Goal: Information Seeking & Learning: Learn about a topic

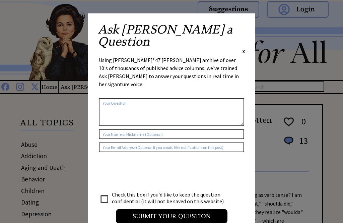
click at [244, 48] on span "X" at bounding box center [243, 51] width 3 height 7
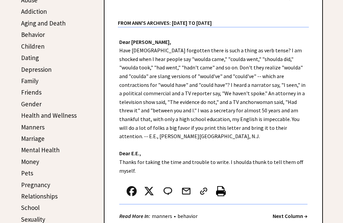
scroll to position [144, 0]
click at [28, 164] on link "Money" at bounding box center [30, 162] width 18 height 8
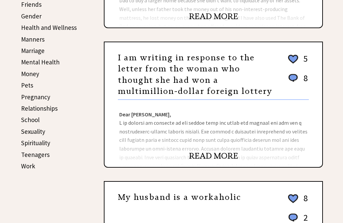
scroll to position [232, 0]
click at [24, 75] on link "Money" at bounding box center [30, 74] width 18 height 8
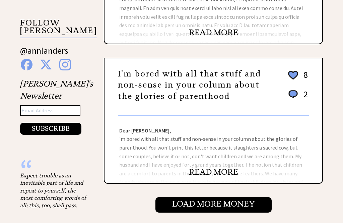
scroll to position [634, 0]
click at [208, 173] on link "READ MORE" at bounding box center [213, 172] width 49 height 10
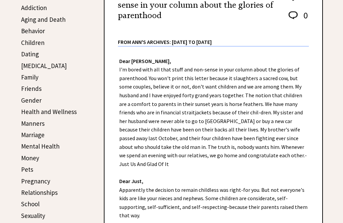
scroll to position [148, 0]
click at [32, 43] on link "Children" at bounding box center [32, 43] width 23 height 8
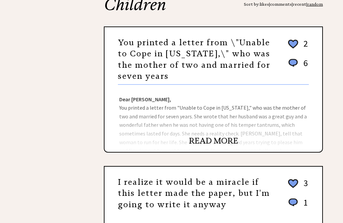
scroll to position [107, 0]
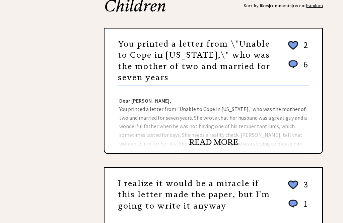
click at [207, 142] on link "READ MORE" at bounding box center [213, 142] width 49 height 10
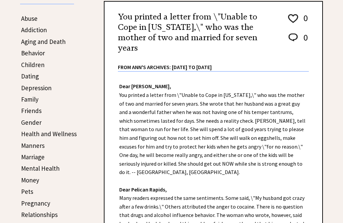
scroll to position [126, 0]
click at [29, 68] on link "Children" at bounding box center [32, 64] width 23 height 8
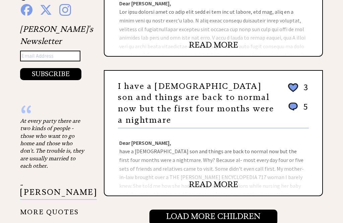
scroll to position [622, 0]
click at [199, 189] on link "READ MORE" at bounding box center [213, 184] width 49 height 10
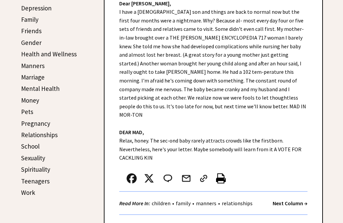
scroll to position [206, 0]
